Goal: Check status: Check status

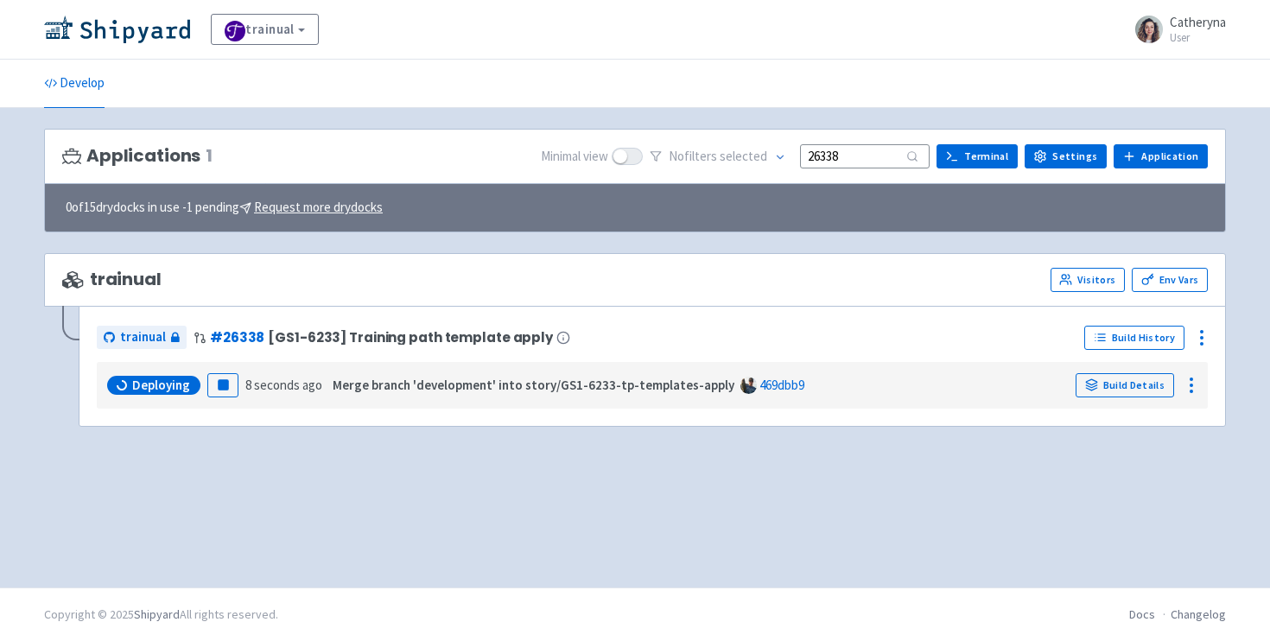
click at [825, 102] on ul "Develop" at bounding box center [635, 84] width 1203 height 48
click at [856, 152] on input "26338" at bounding box center [865, 155] width 130 height 23
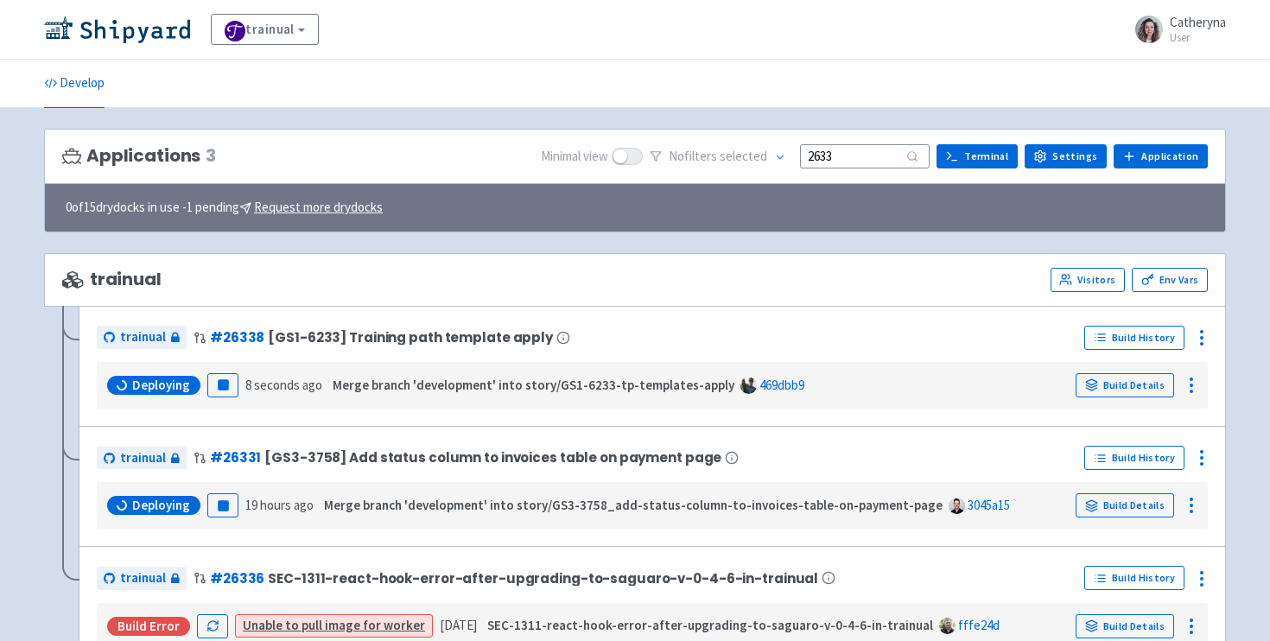
type input "26339"
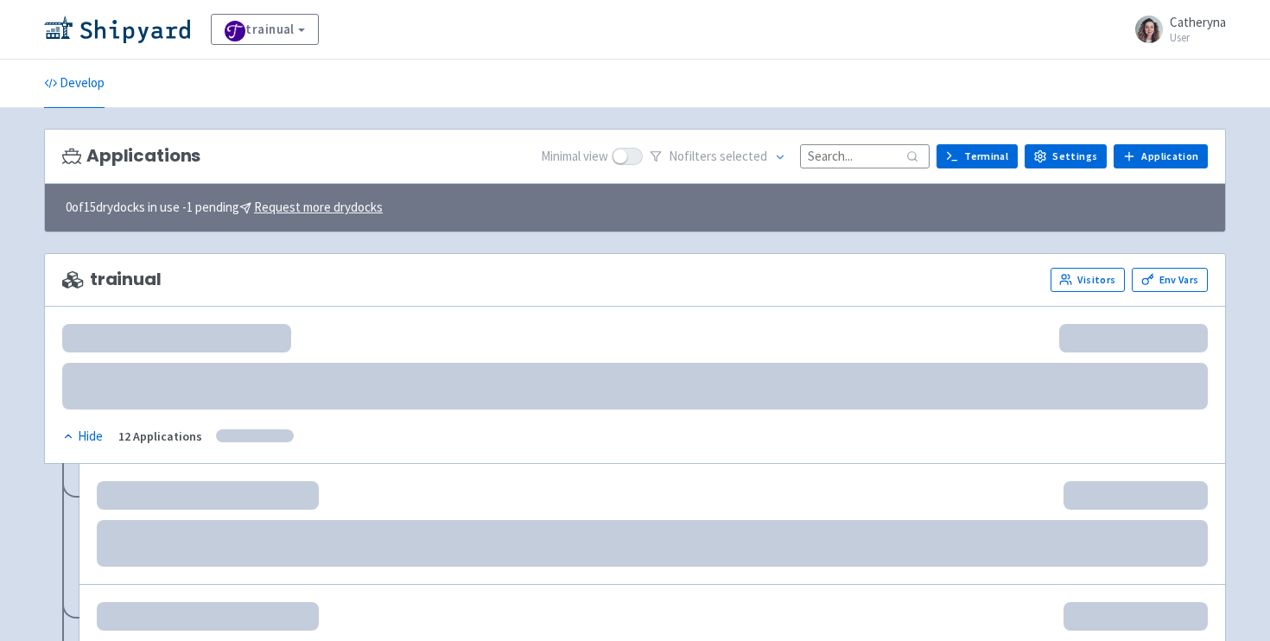
click at [863, 156] on input at bounding box center [865, 155] width 130 height 23
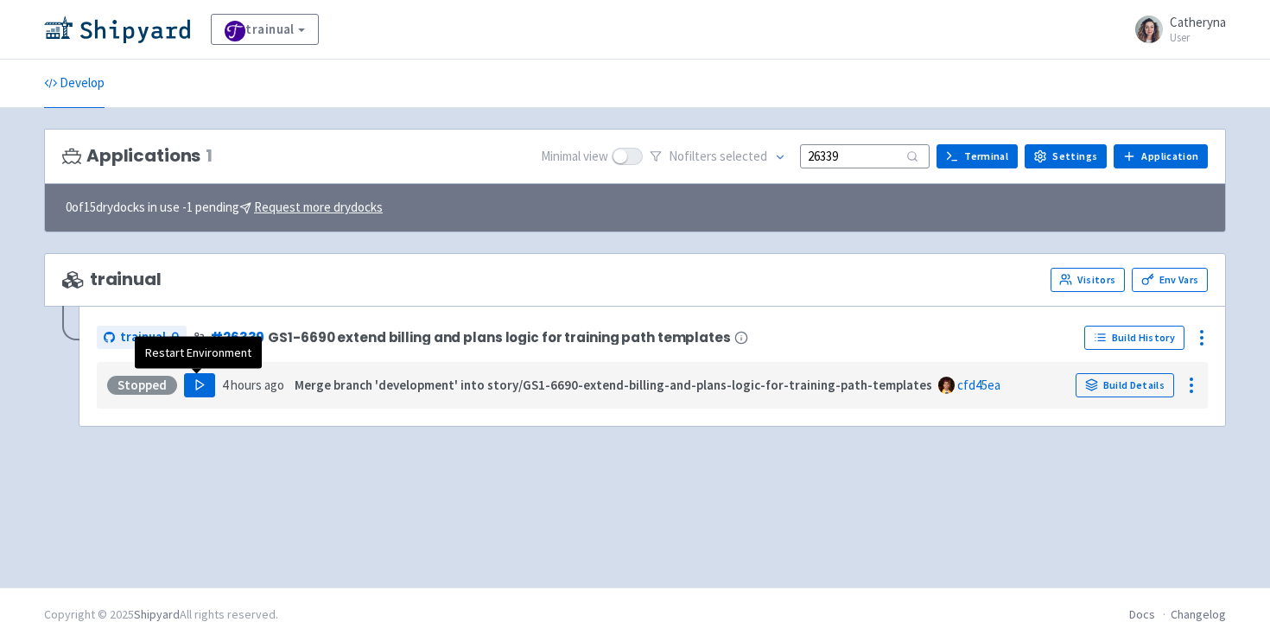
type input "26339"
click at [196, 387] on polygon "button" at bounding box center [200, 385] width 8 height 10
